Goal: Task Accomplishment & Management: Manage account settings

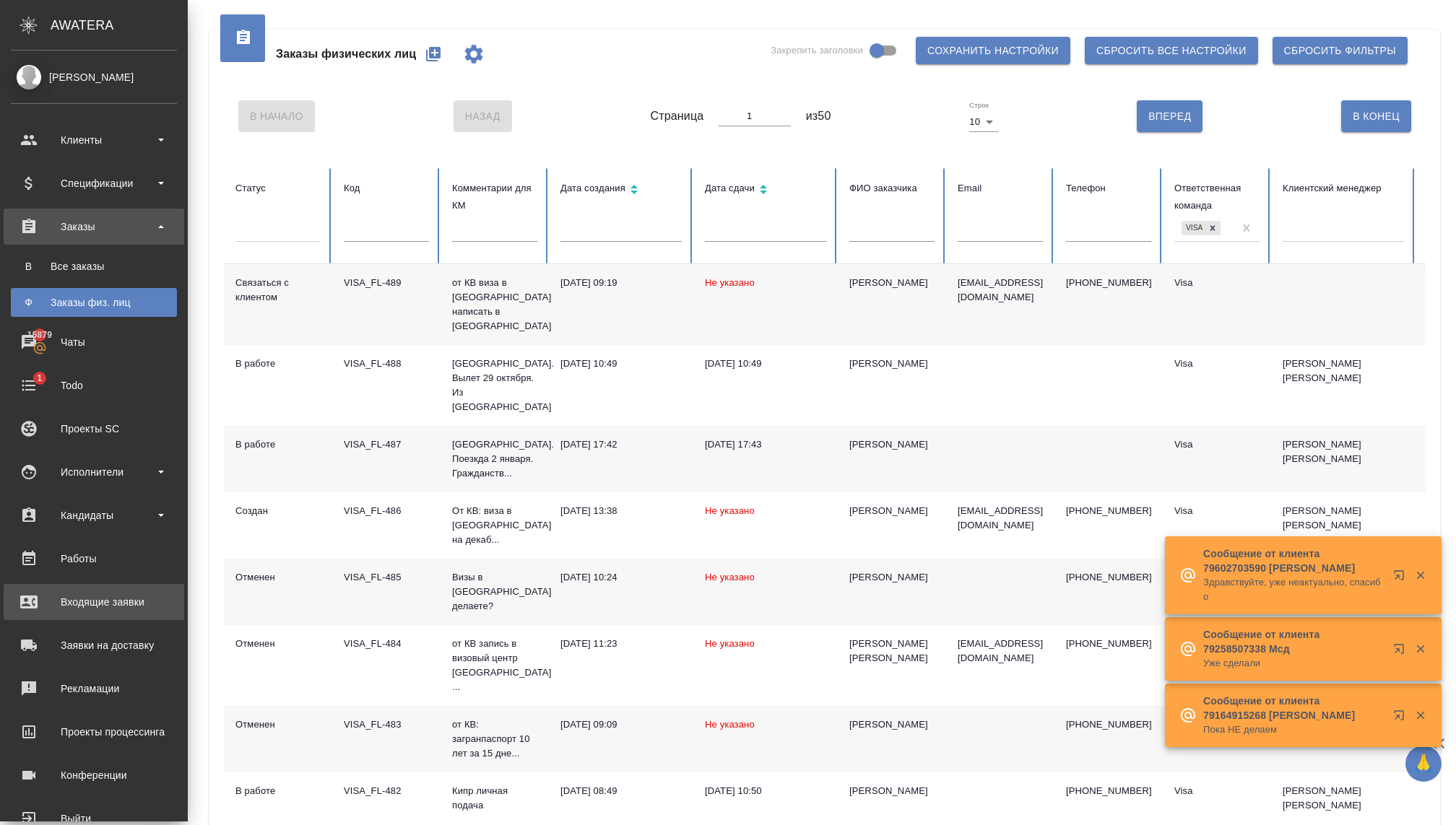
click at [106, 593] on div "Входящие заявки" at bounding box center [94, 602] width 166 height 21
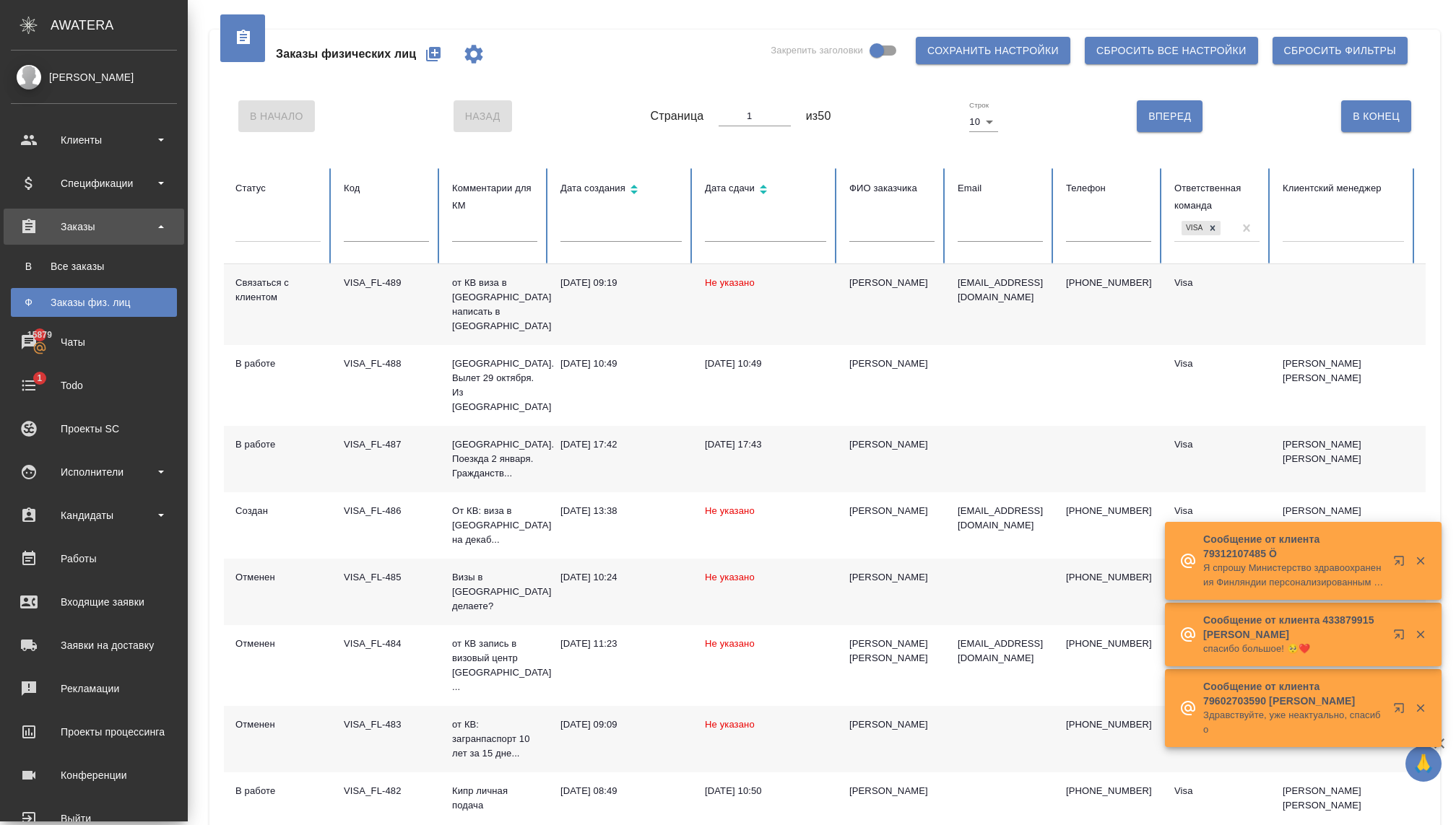
select select "RU"
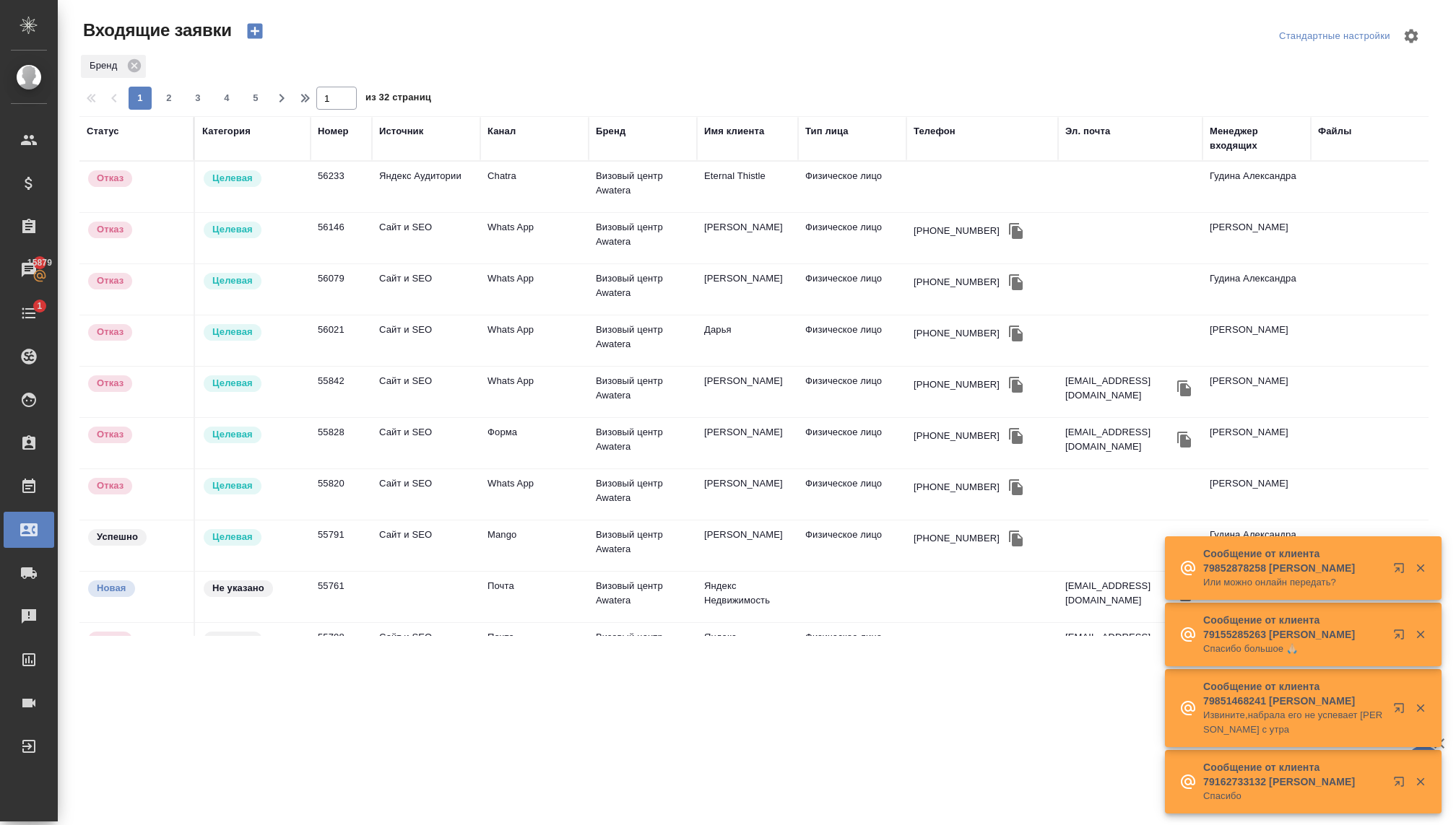
click at [1418, 562] on icon "button" at bounding box center [1421, 569] width 13 height 13
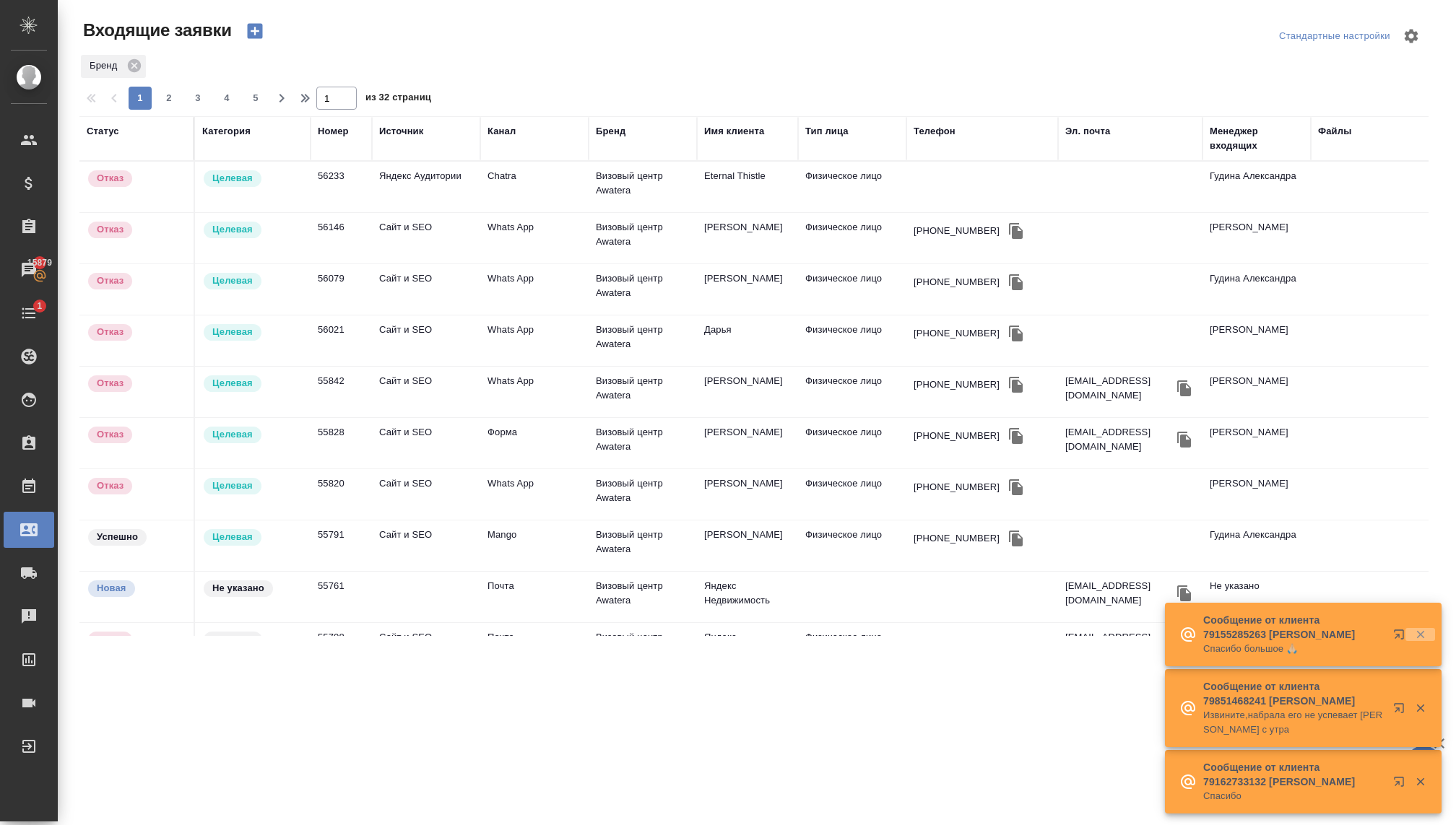
click at [1421, 631] on icon "button" at bounding box center [1420, 634] width 8 height 8
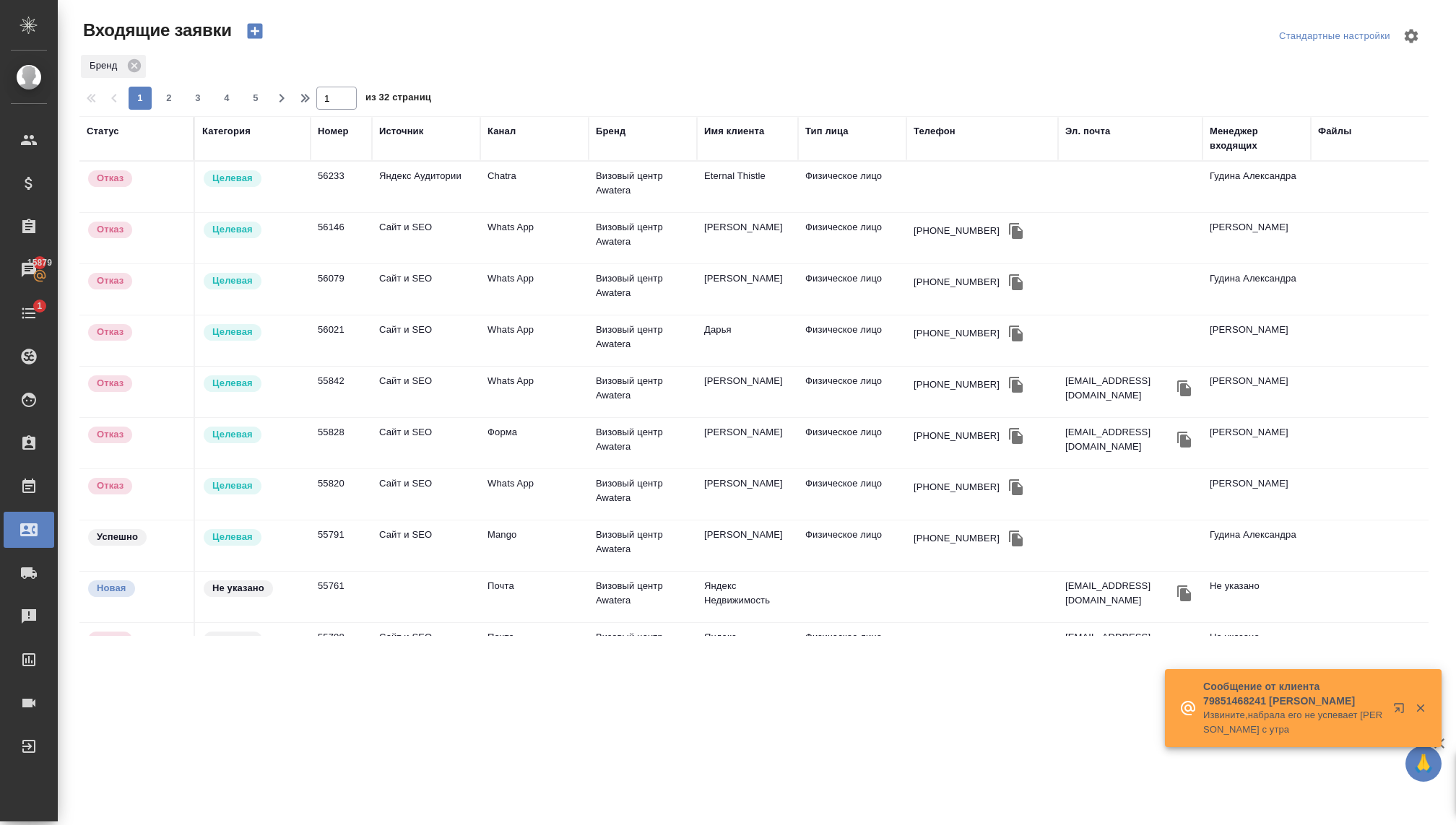
click at [1414, 702] on icon "button" at bounding box center [1421, 708] width 13 height 13
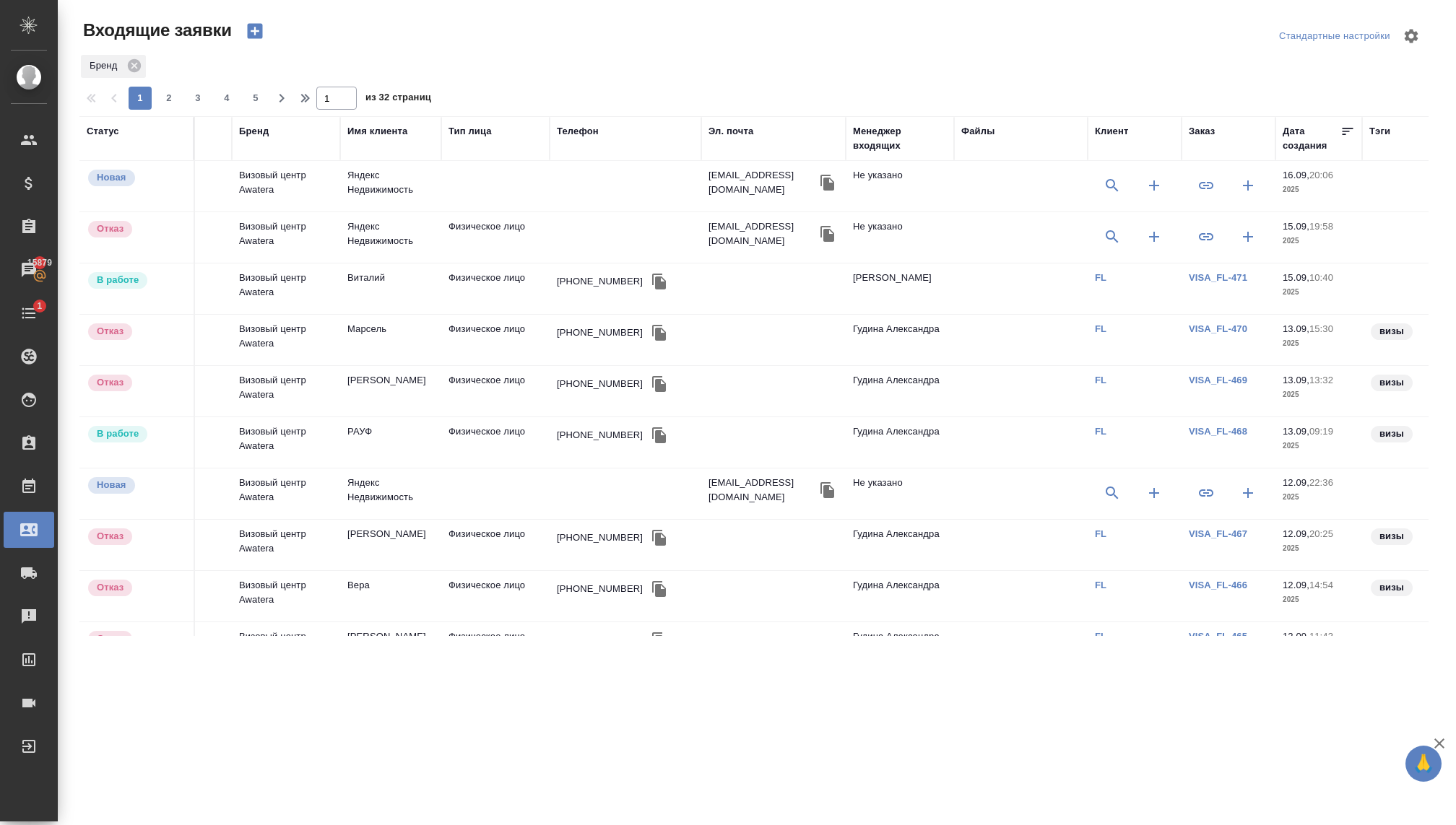
scroll to position [411, 0]
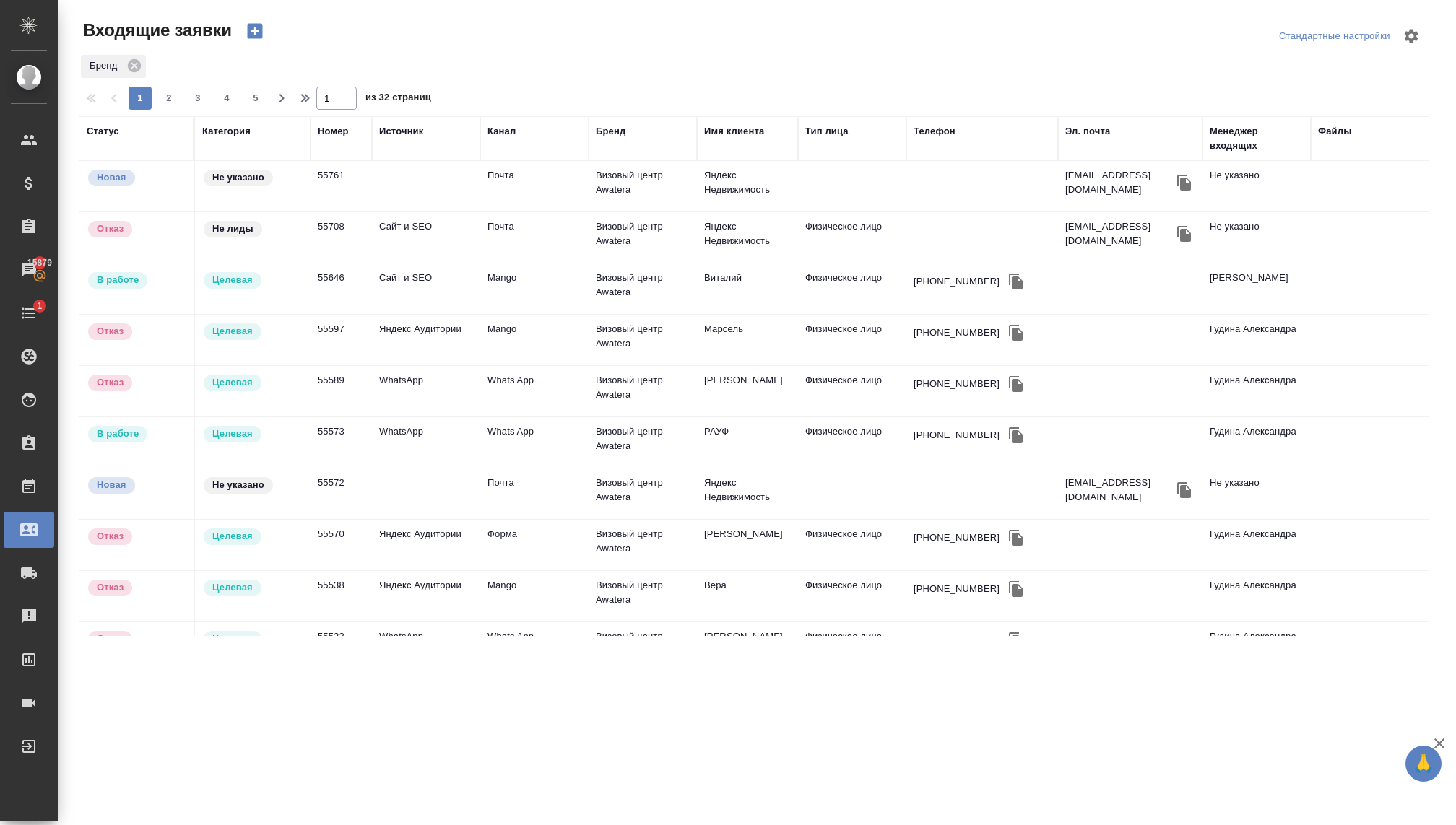
click at [715, 434] on td "РАУФ" at bounding box center [747, 442] width 101 height 50
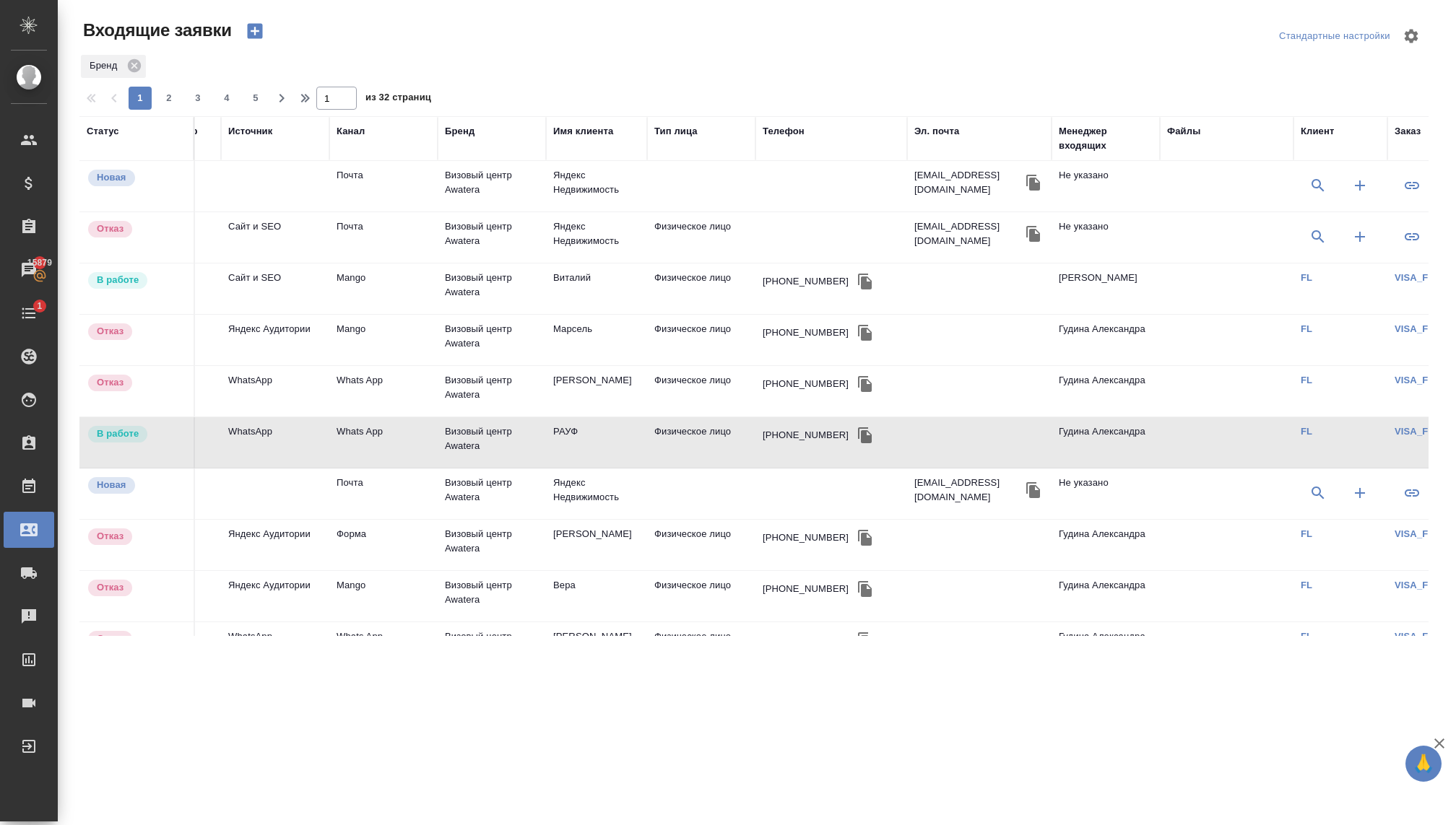
scroll to position [411, 465]
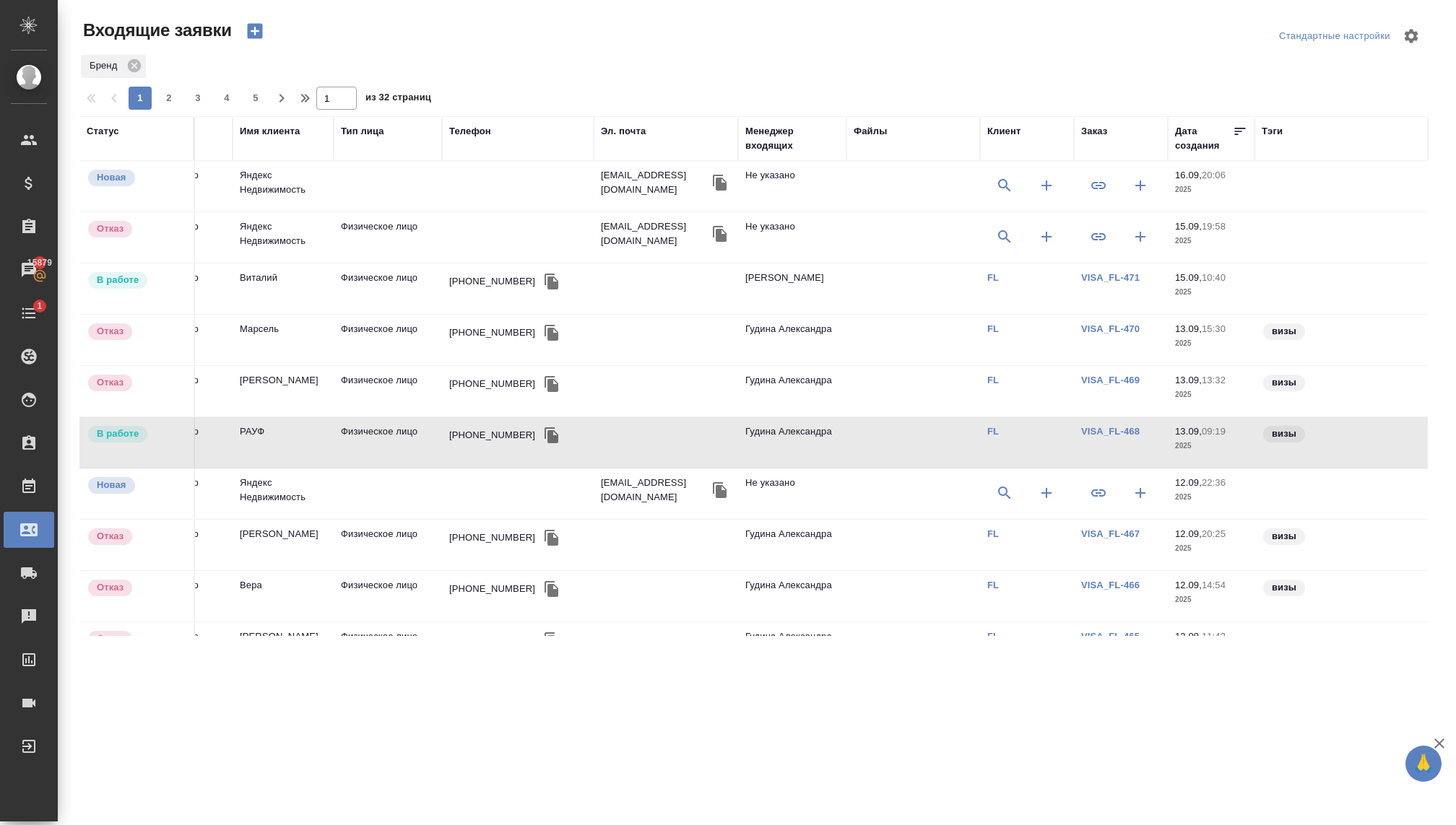
click at [1121, 431] on link "VISA_FL-468" at bounding box center [1110, 431] width 58 height 11
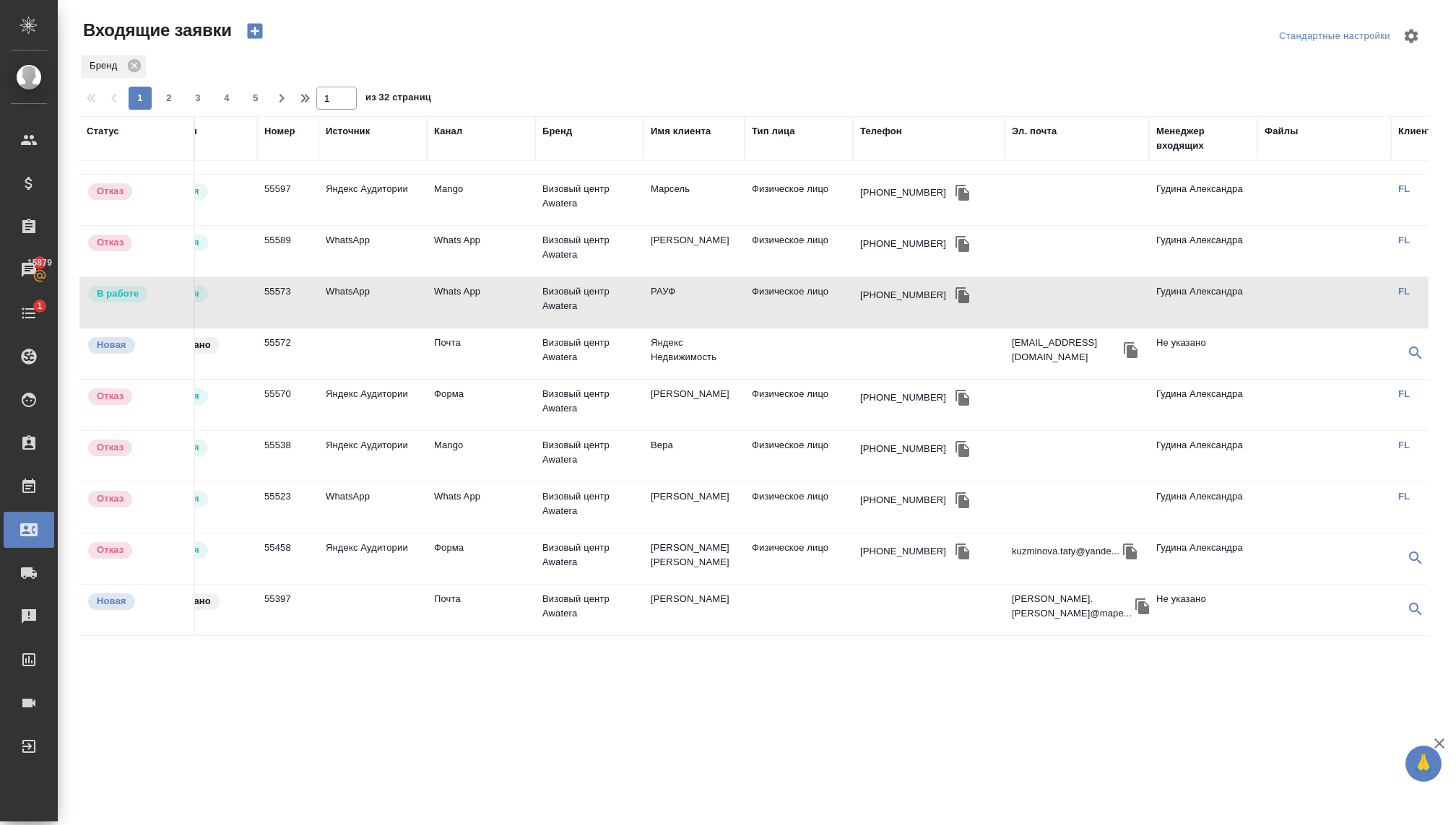
scroll to position [552, 0]
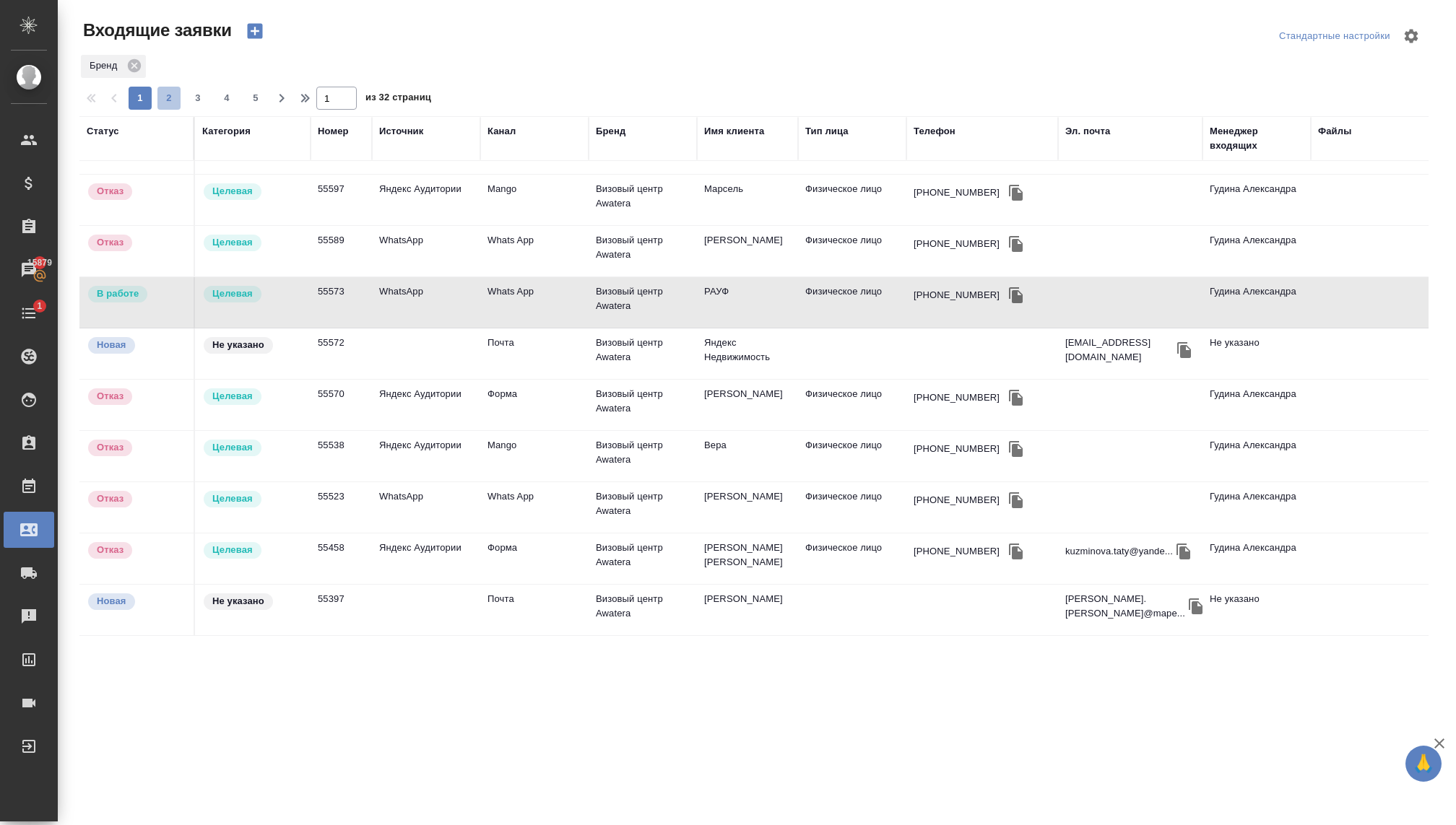
click at [173, 102] on span "2" at bounding box center [168, 98] width 23 height 15
type input "2"
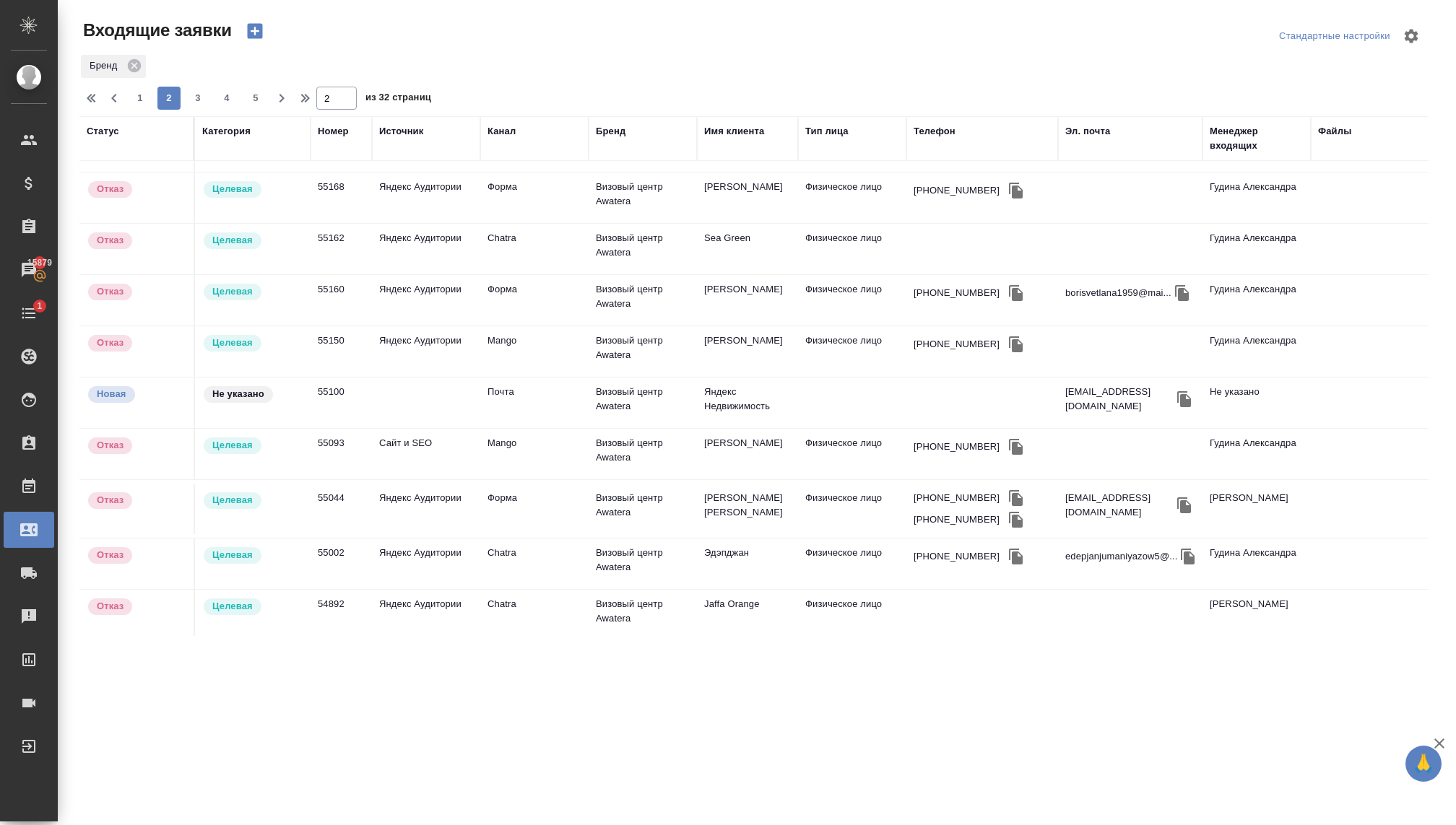
scroll to position [0, 0]
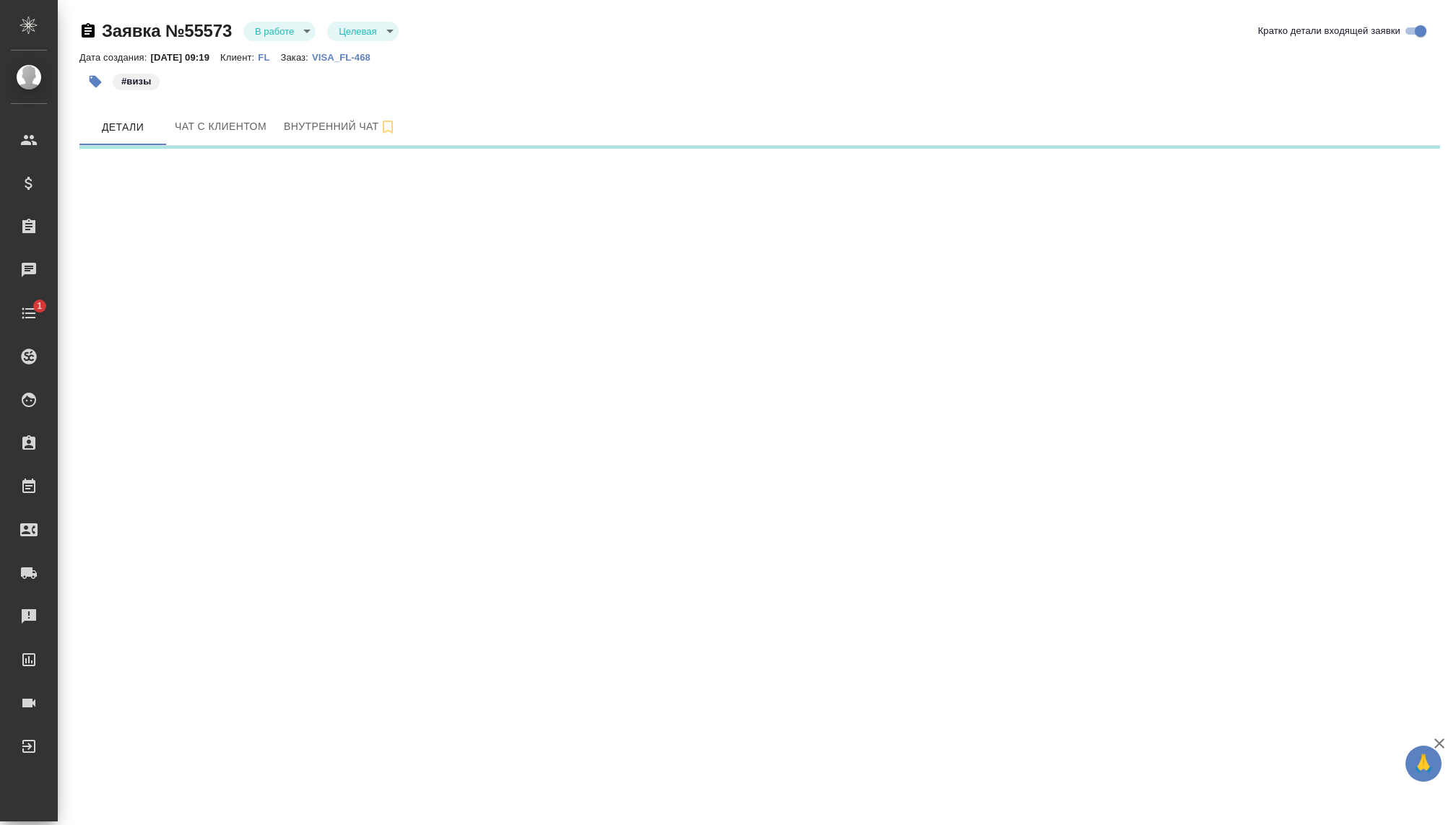
select select "RU"
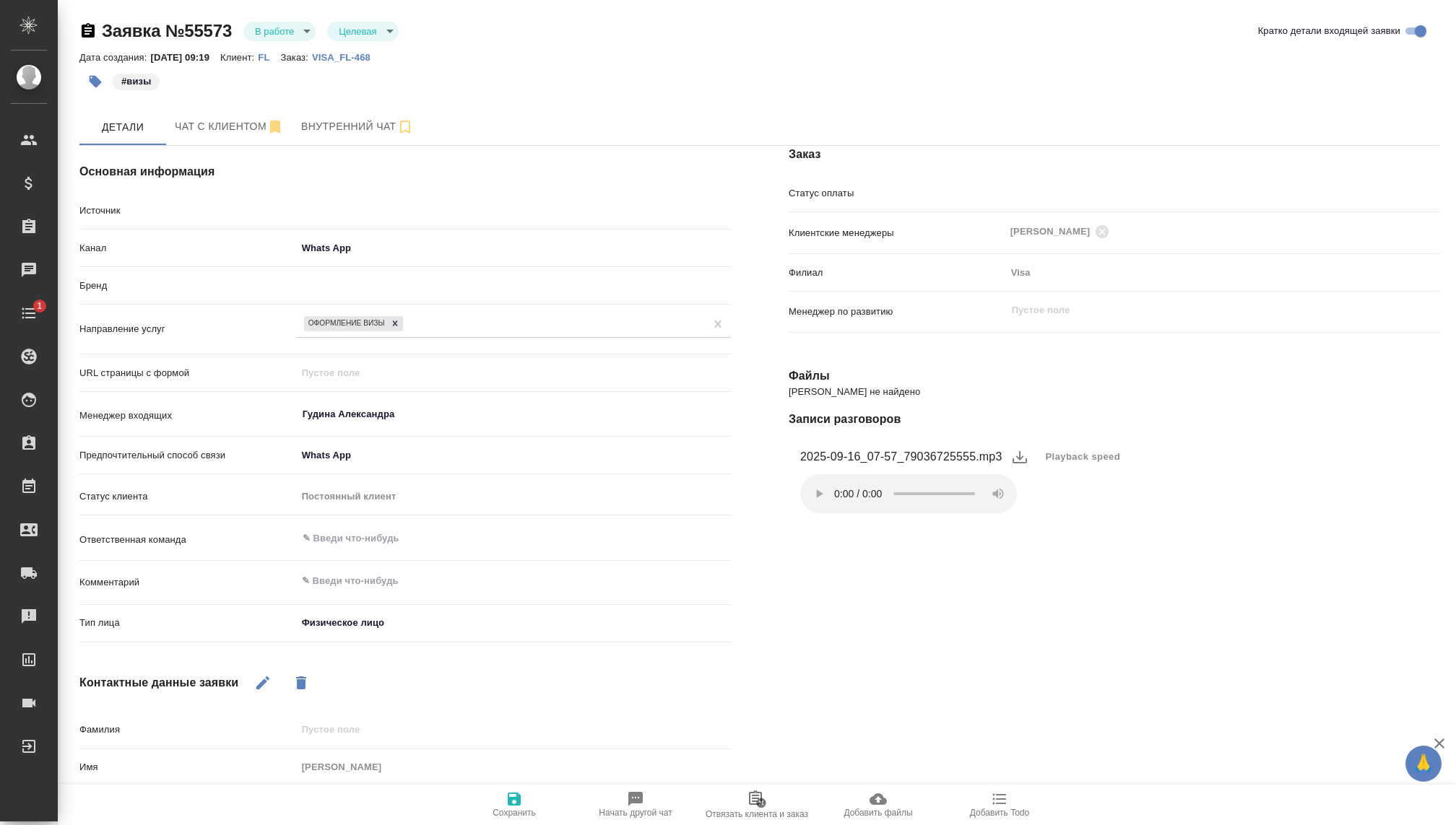
type textarea "x"
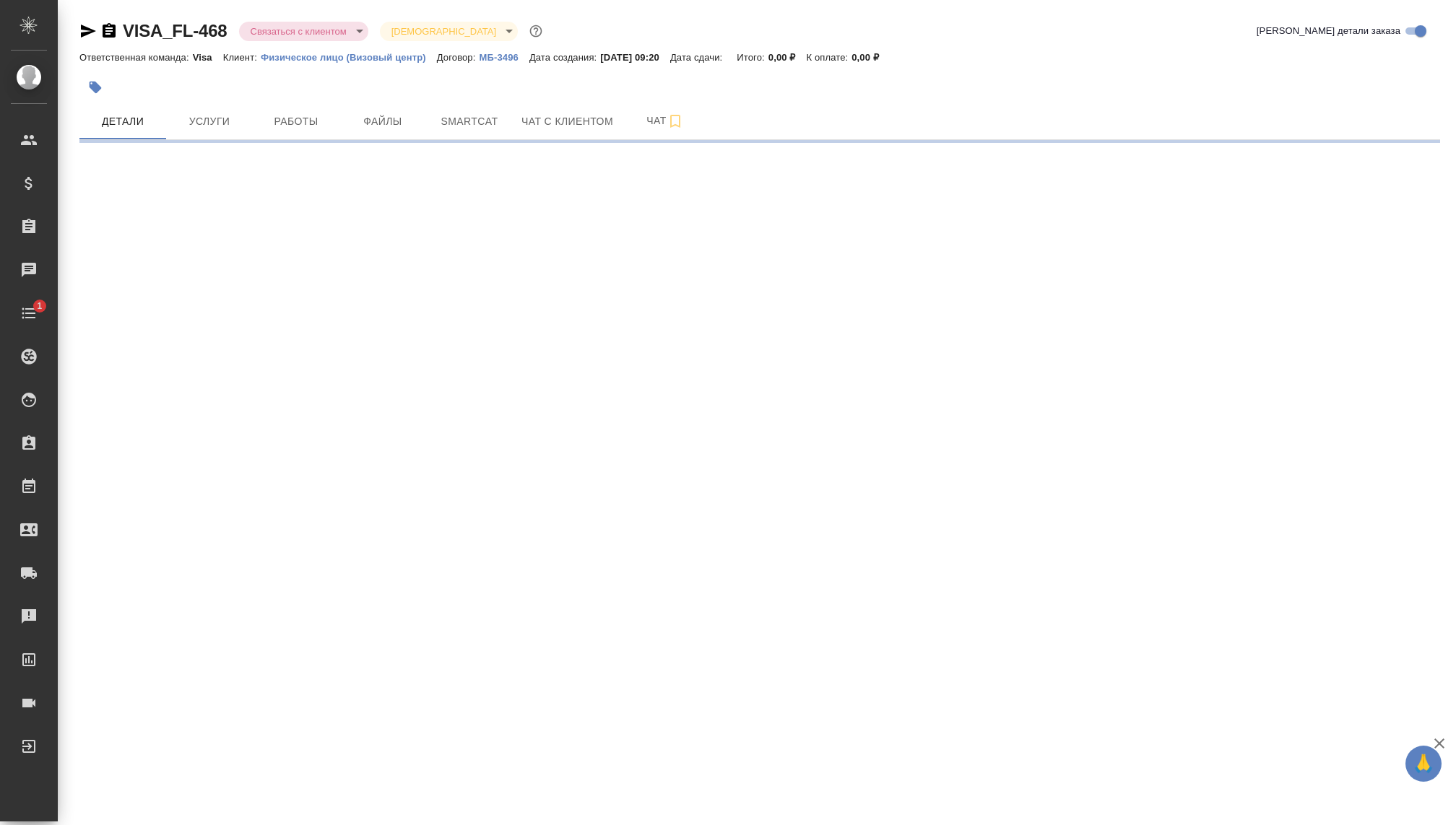
select select "RU"
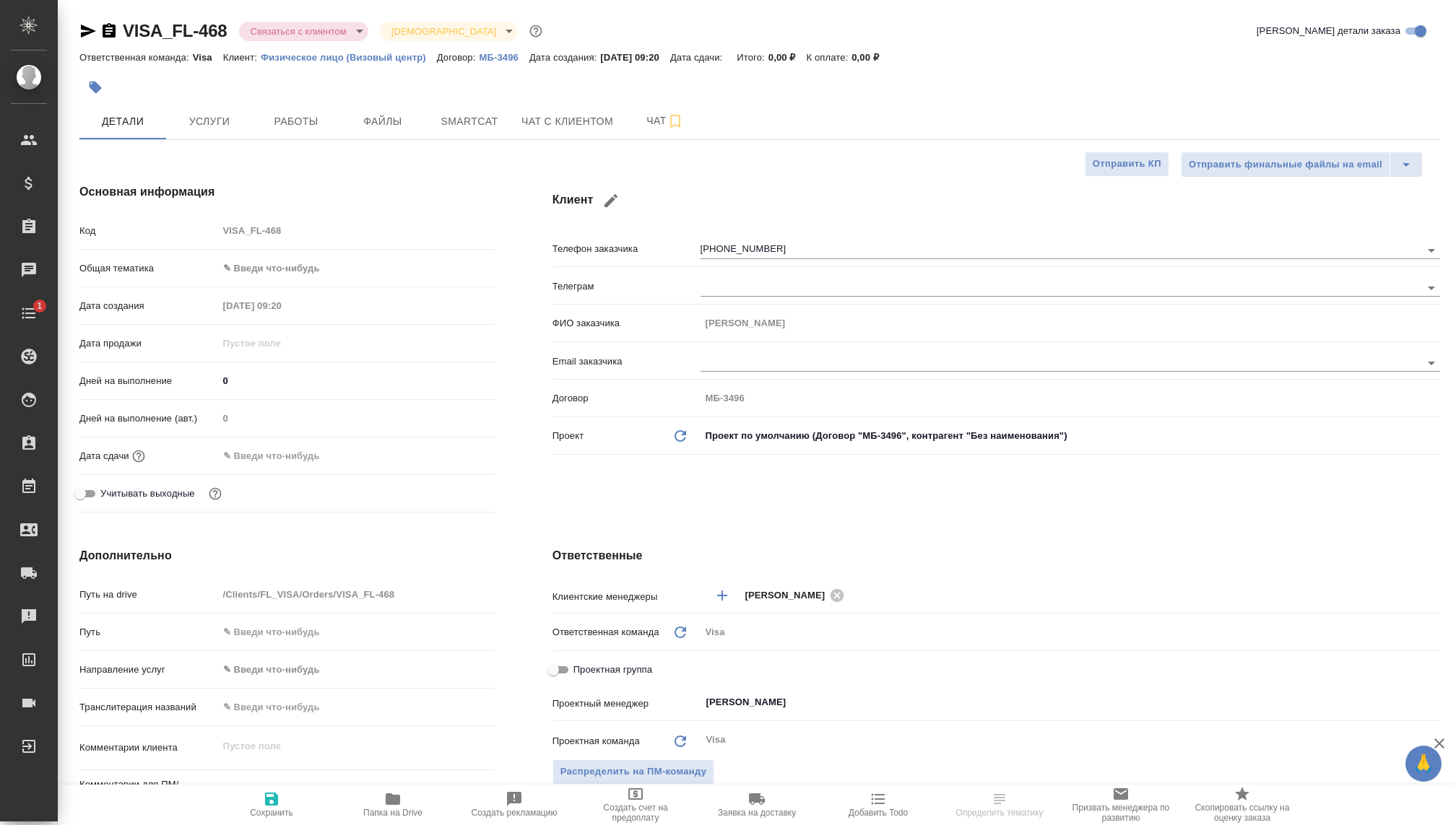
type textarea "x"
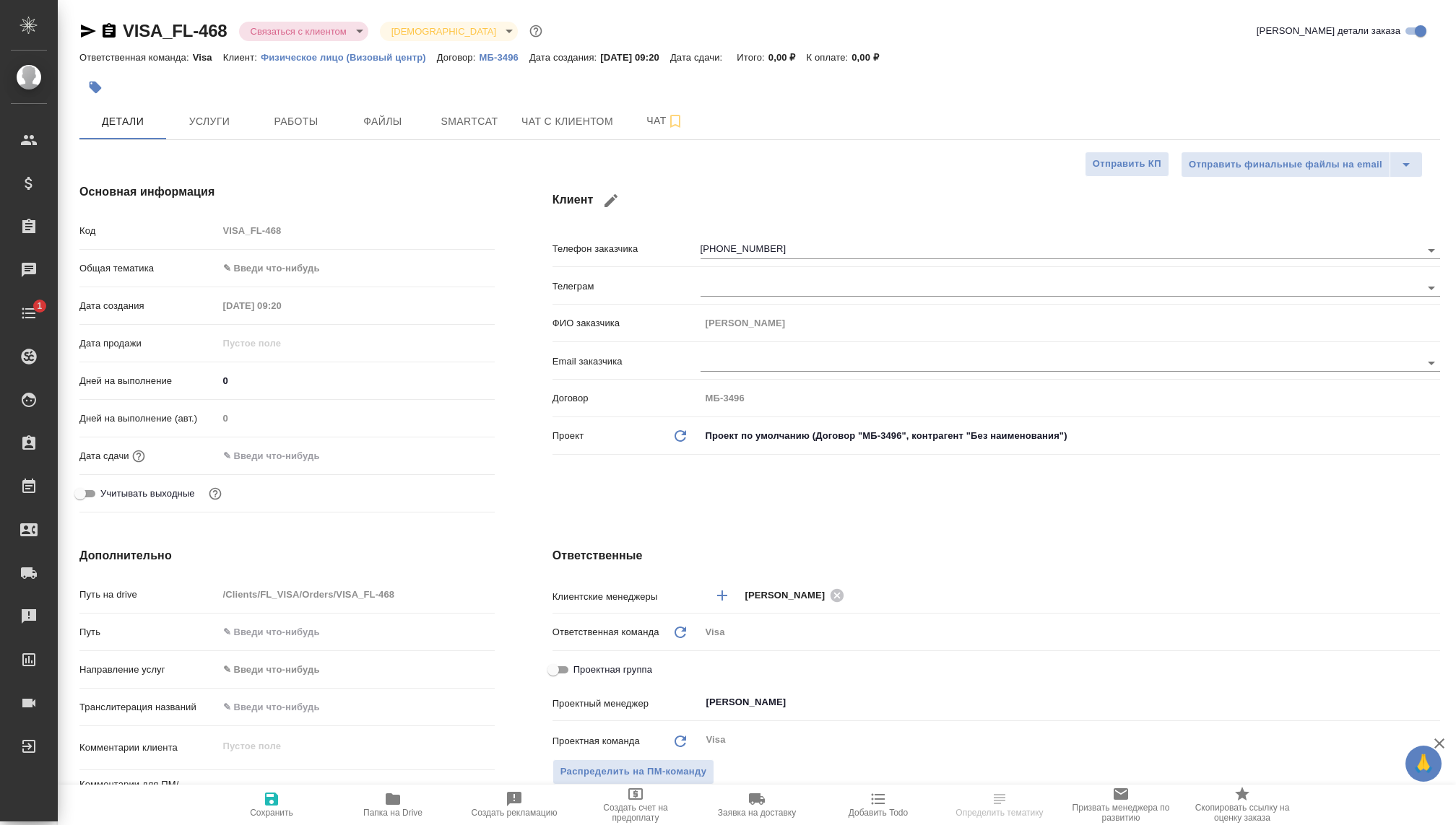
type textarea "x"
click at [312, 40] on body "🙏 .cls-1 fill:#fff; AWATERA Kovaleva Ekaterina Клиенты Спецификации Заказы 1587…" at bounding box center [728, 412] width 1456 height 825
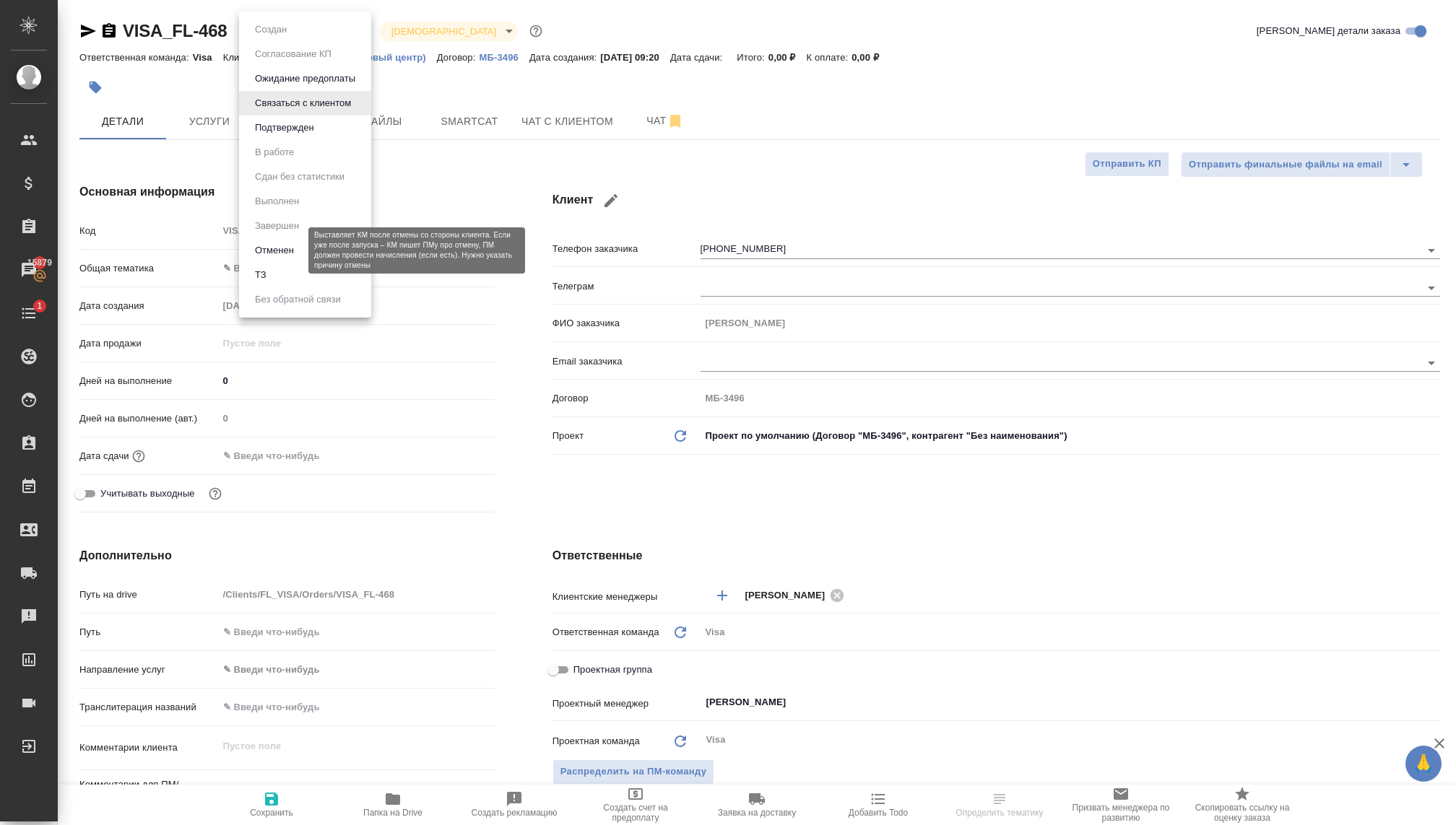
click at [276, 253] on button "Отменен" at bounding box center [274, 250] width 48 height 16
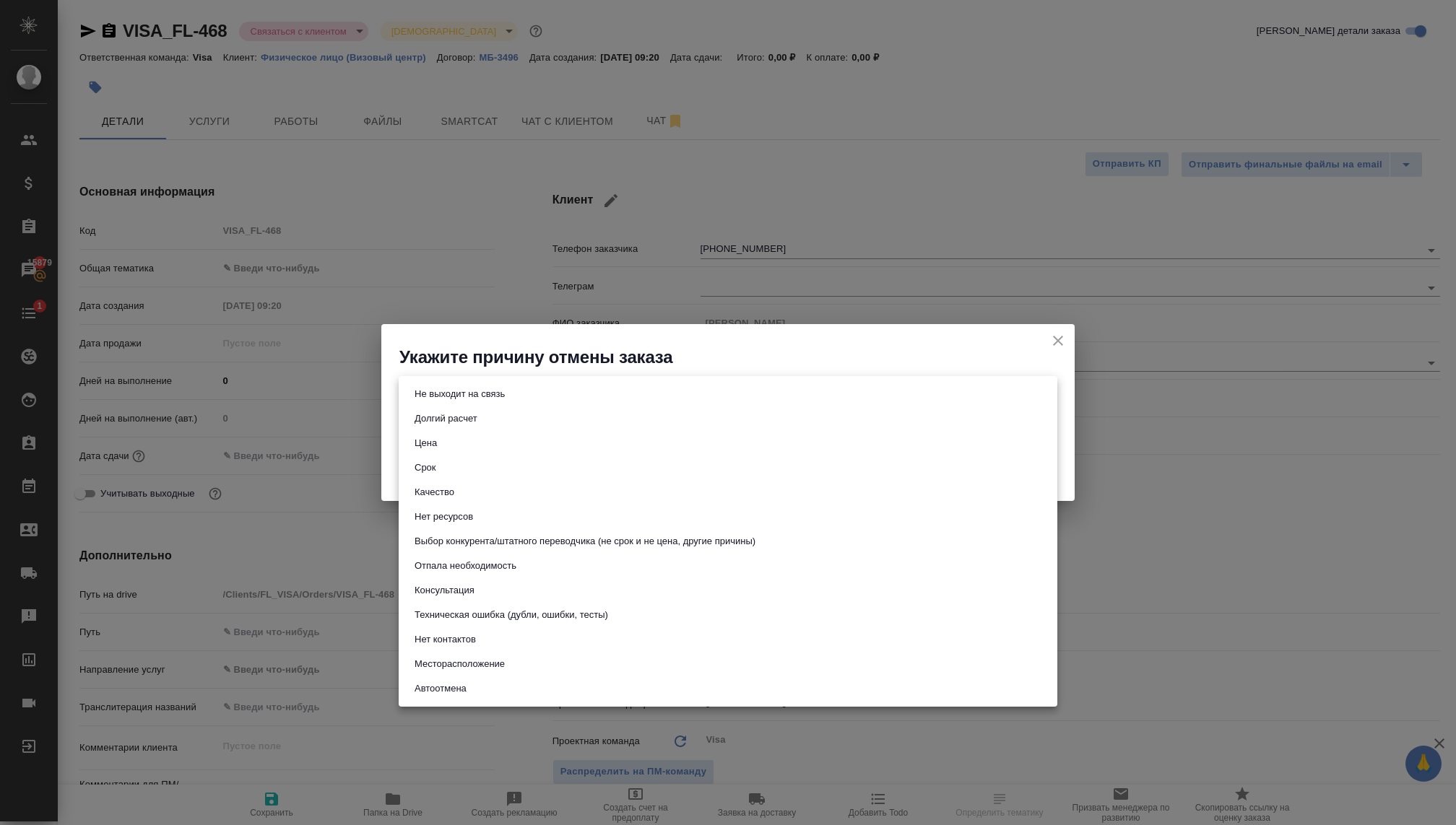
click at [695, 402] on body "🙏 .cls-1 fill:#fff; AWATERA Kovaleva Ekaterina Клиенты Спецификации Заказы 1587…" at bounding box center [728, 412] width 1456 height 825
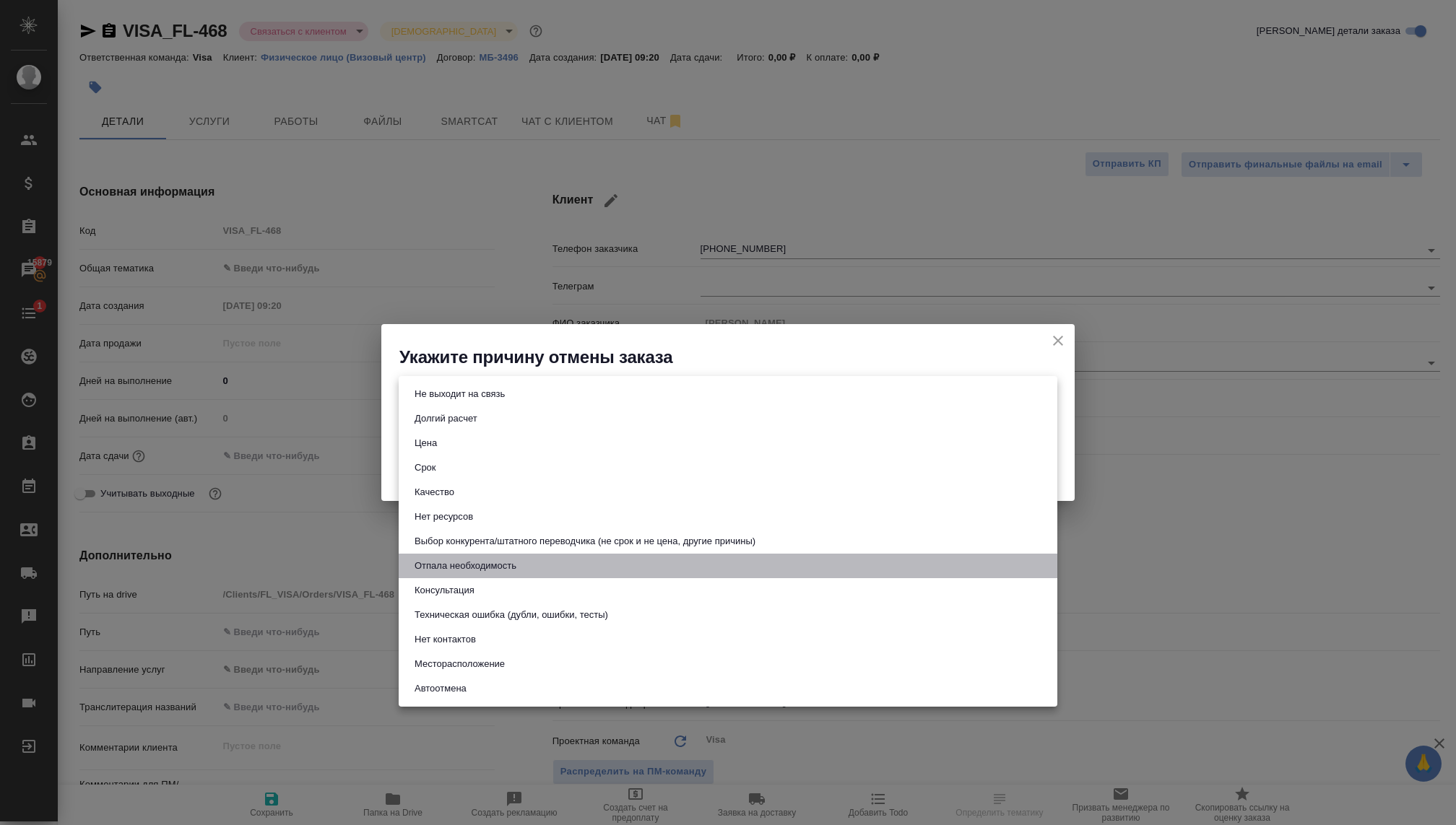
click at [437, 572] on button "Отпала необходимость" at bounding box center [465, 566] width 111 height 16
type input "noNeed"
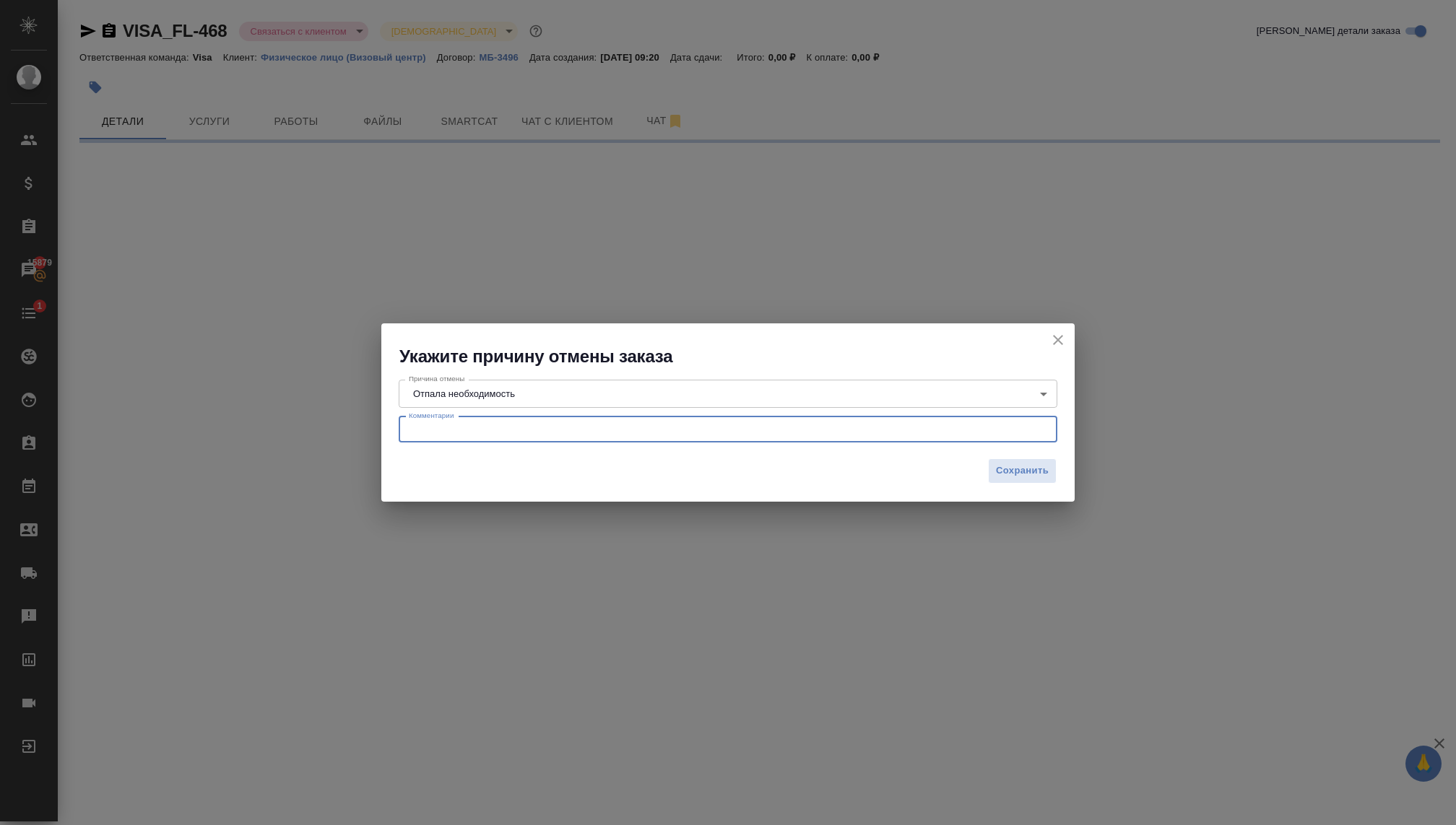
click at [452, 425] on textarea at bounding box center [728, 429] width 638 height 11
type textarea "У"
select select "RU"
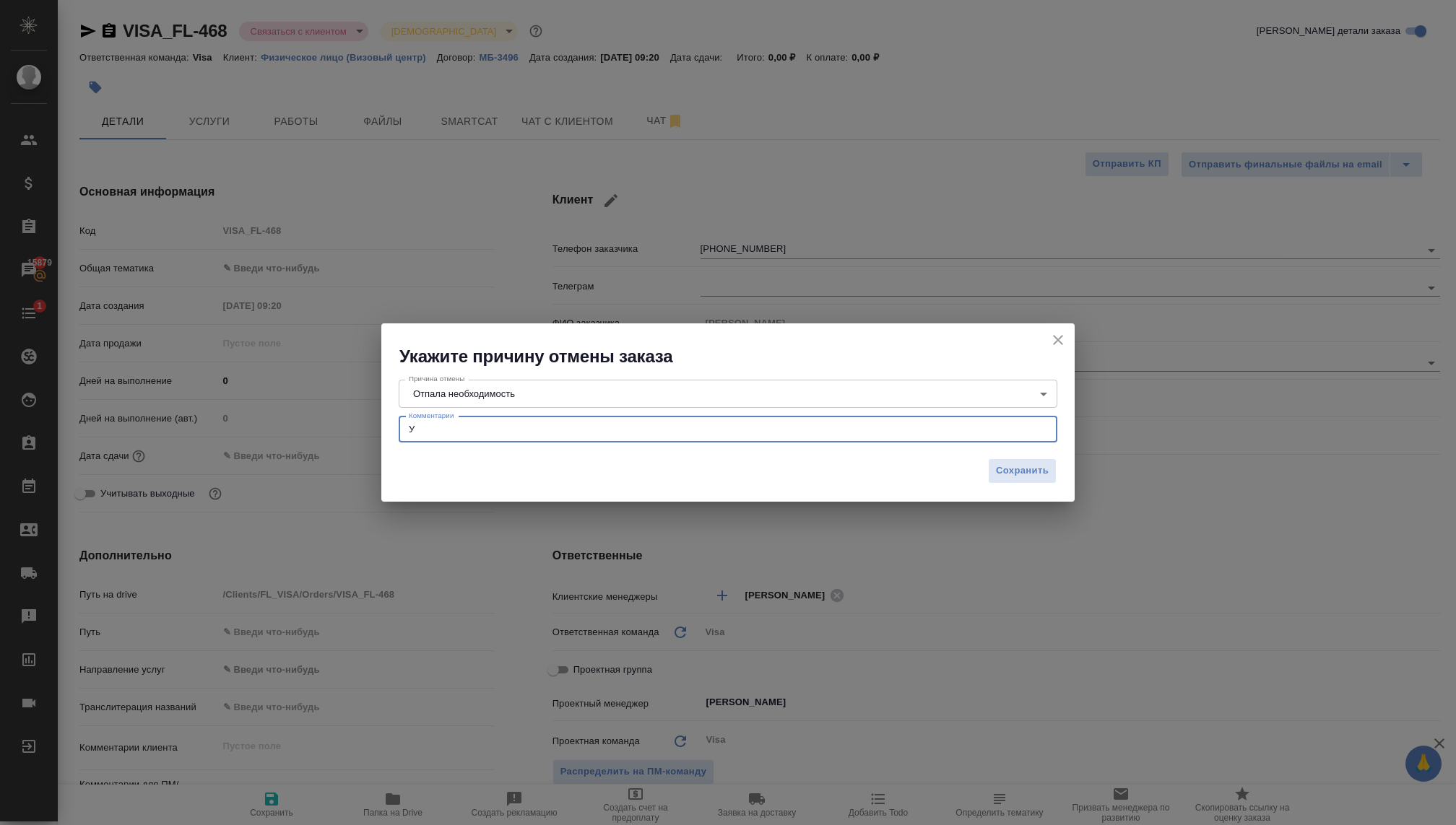
type textarea "У н"
type textarea "x"
type textarea "У него есть уже визовый агент, просто интерисовался"
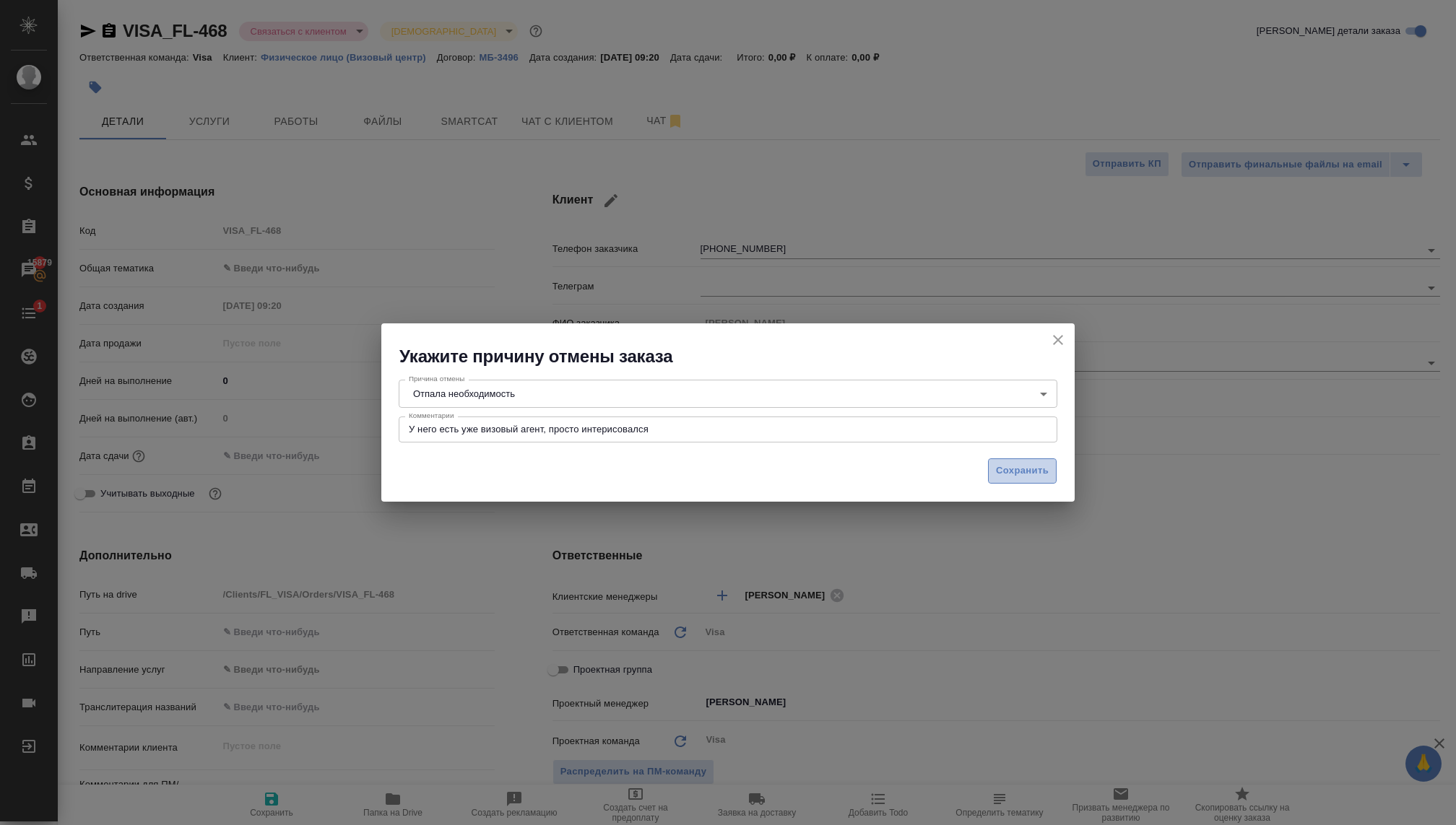
click at [1010, 465] on span "Сохранить" at bounding box center [1022, 471] width 52 height 16
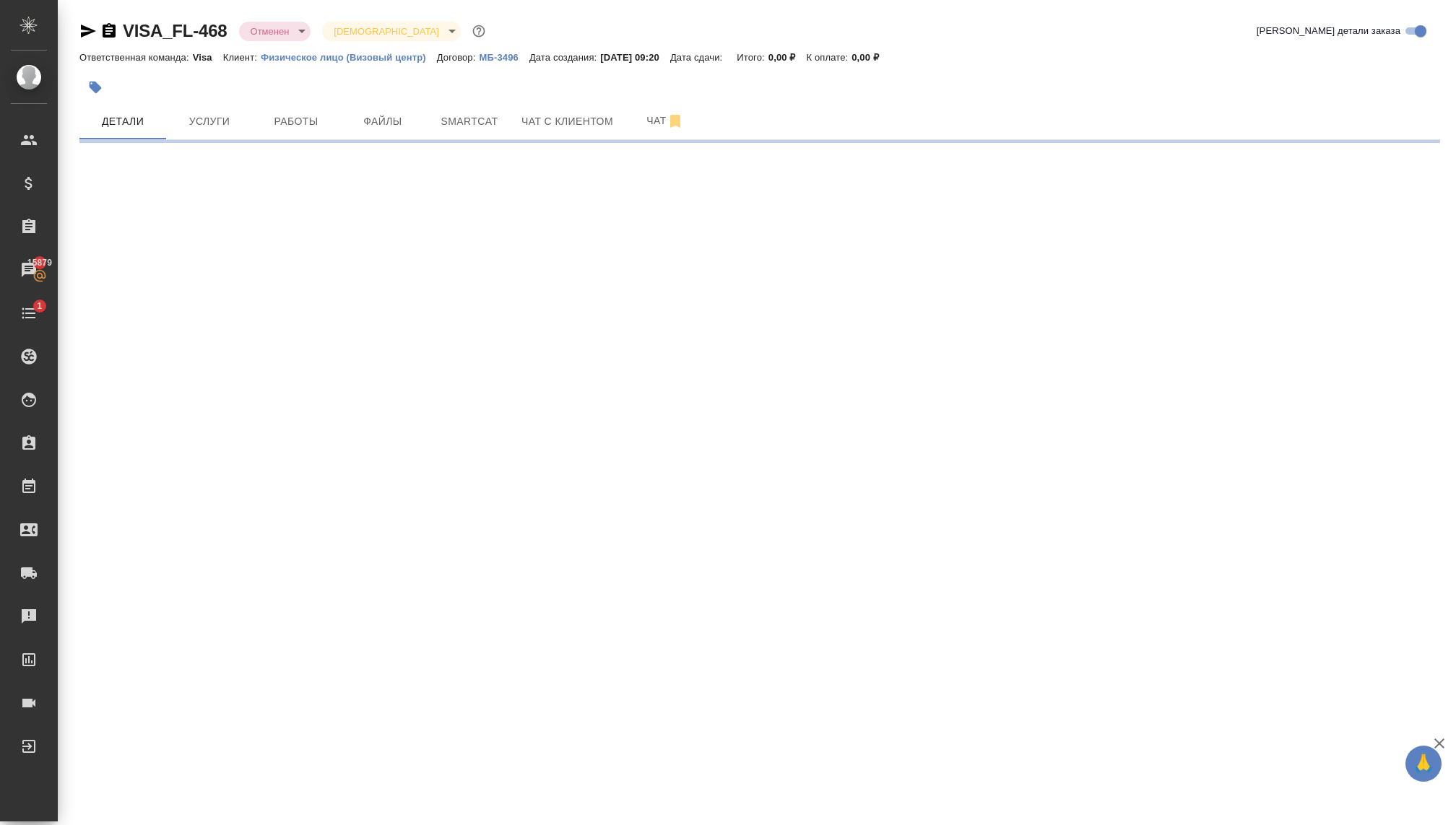
select select "RU"
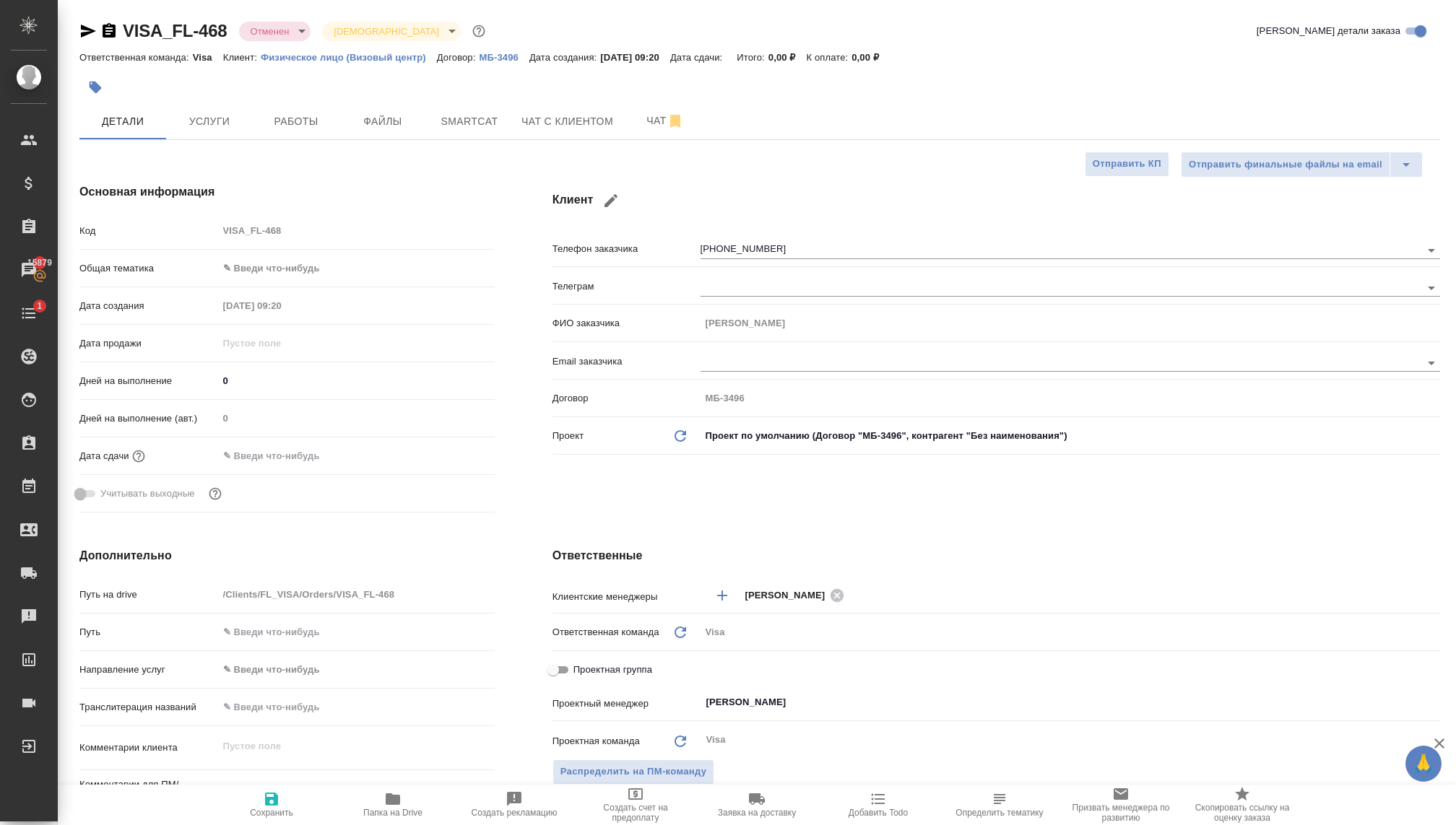
type textarea "x"
